Goal: Find specific page/section: Find specific page/section

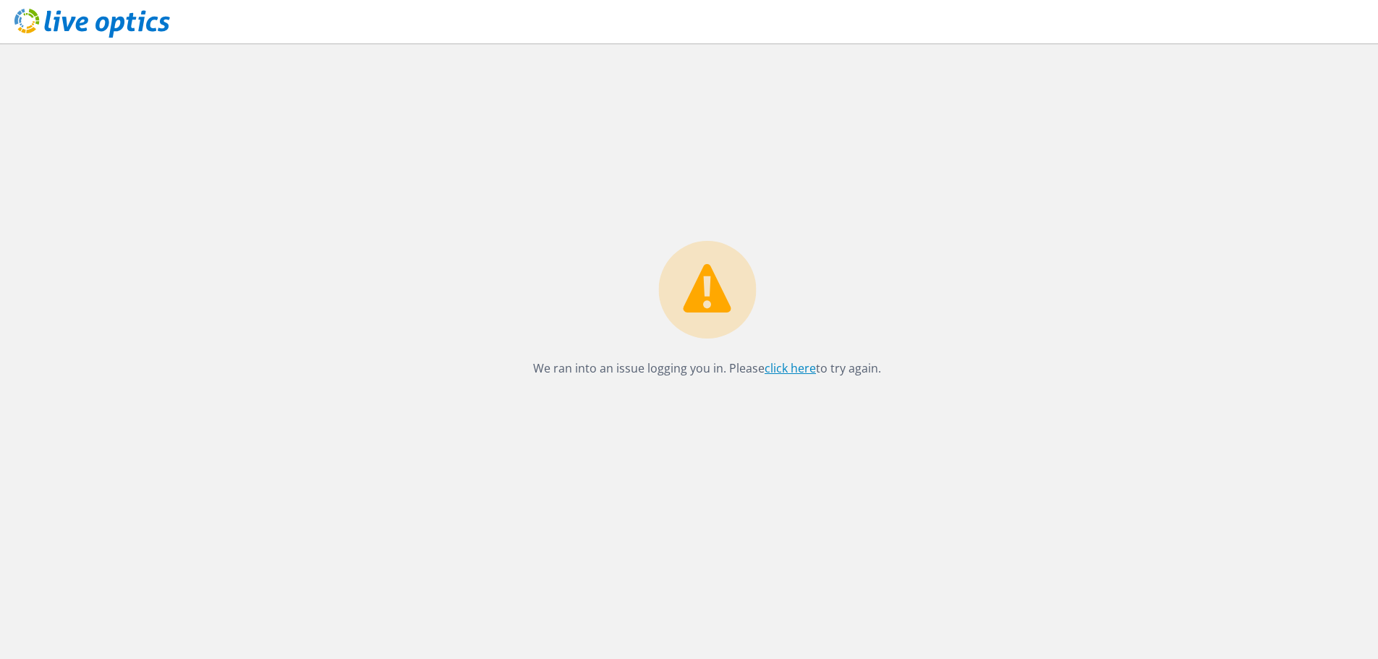
click at [788, 375] on link "click here" at bounding box center [790, 368] width 51 height 16
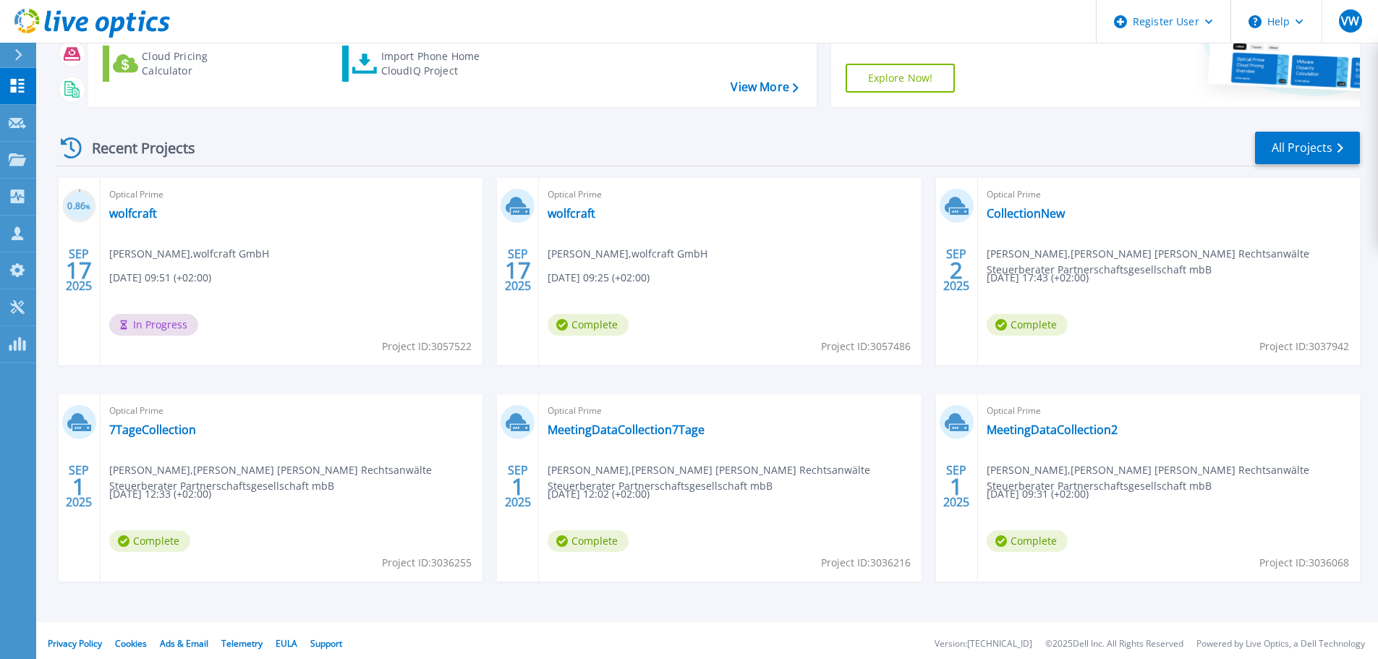
scroll to position [203, 0]
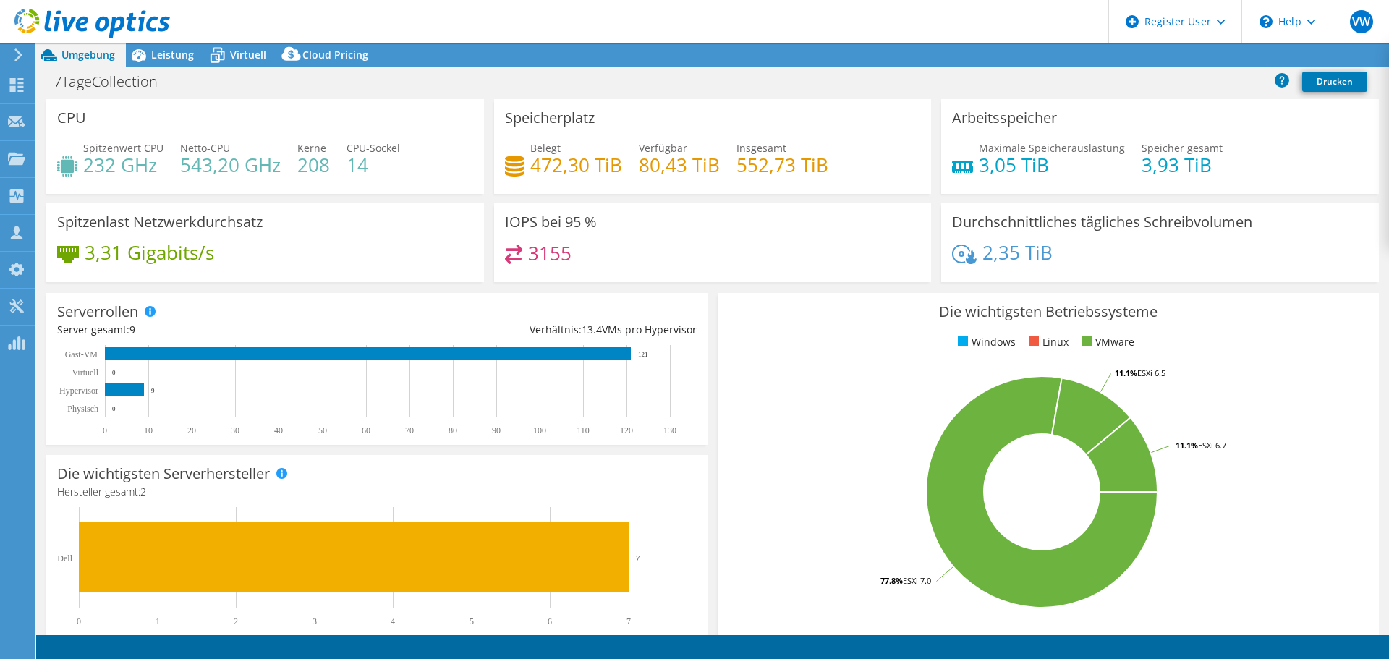
select select "USD"
